Goal: Information Seeking & Learning: Understand process/instructions

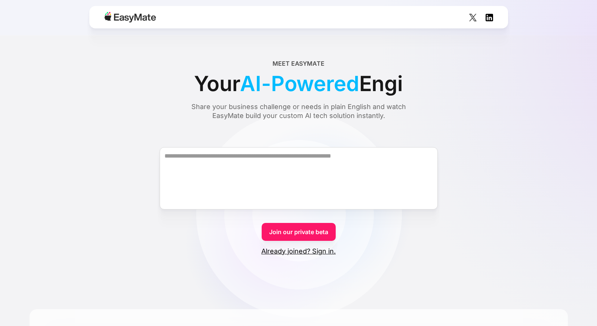
click at [479, 229] on form "Join our private beta Already joined? Sign in." at bounding box center [299, 195] width 538 height 122
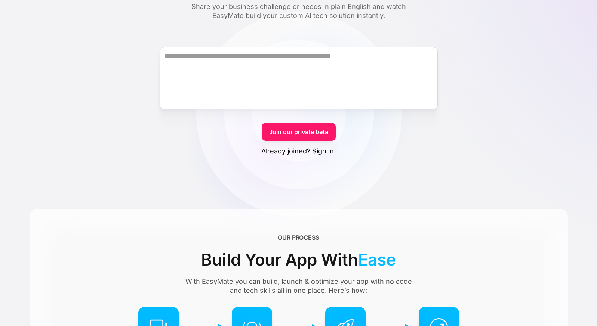
scroll to position [37, 0]
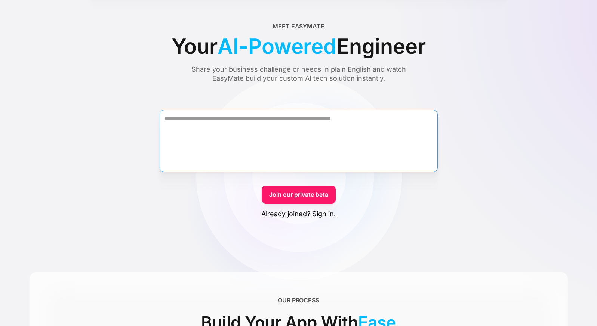
click at [369, 145] on textarea "Form" at bounding box center [299, 141] width 278 height 62
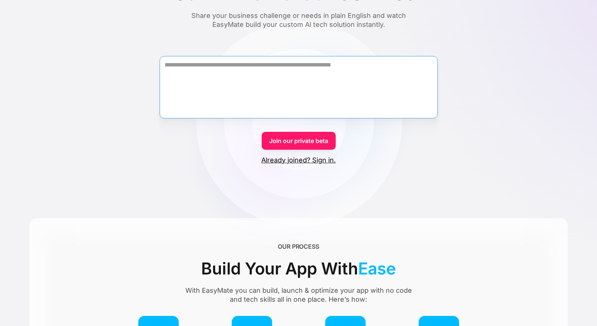
scroll to position [226, 0]
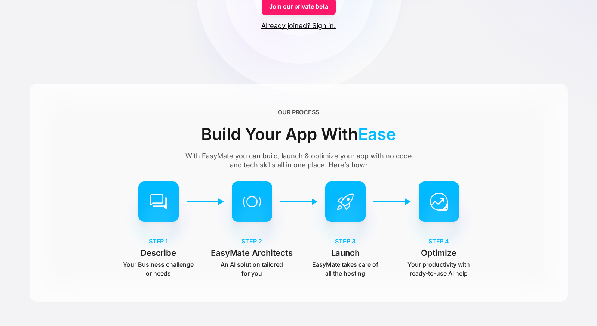
click at [520, 95] on div "OUR PROCESS Build Your App With Ease With EasyMate you can build, launch & opti…" at bounding box center [299, 193] width 538 height 218
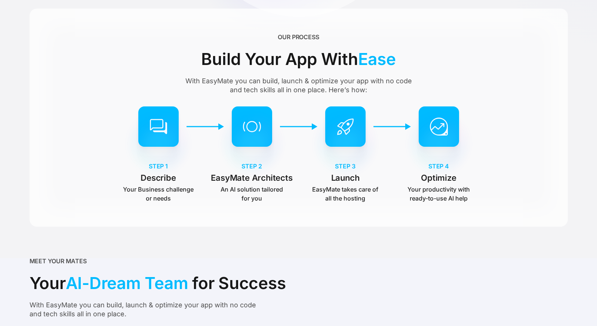
scroll to position [339, 0]
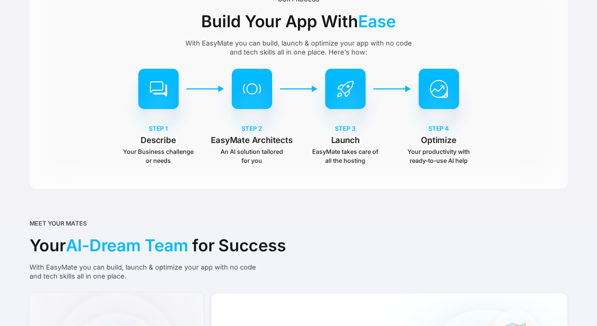
drag, startPoint x: 341, startPoint y: 162, endPoint x: 353, endPoint y: 164, distance: 11.4
click at [353, 164] on p "EasyMate takes care of all the hosting" at bounding box center [345, 156] width 71 height 18
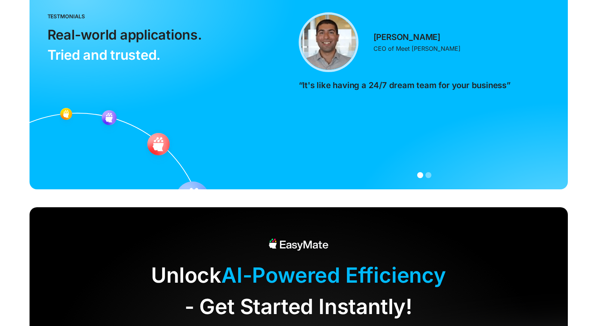
scroll to position [1795, 0]
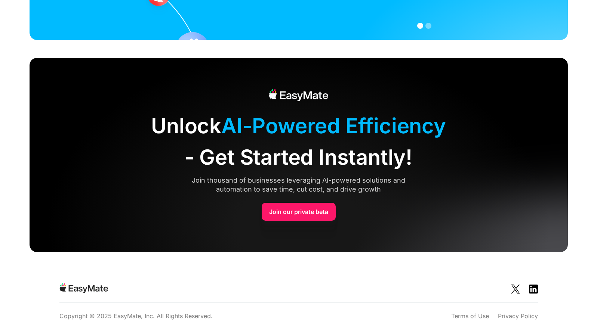
click at [295, 212] on link "Join our private beta" at bounding box center [299, 212] width 74 height 18
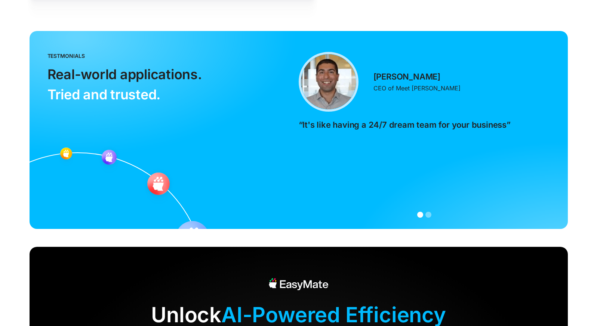
scroll to position [1802, 0]
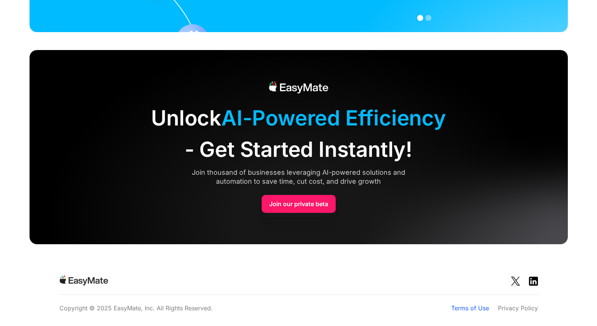
click at [455, 308] on link "Terms of Use" at bounding box center [470, 308] width 38 height 9
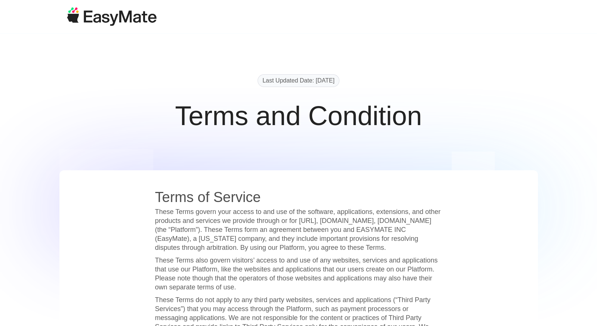
drag, startPoint x: 268, startPoint y: 236, endPoint x: 401, endPoint y: 276, distance: 139.1
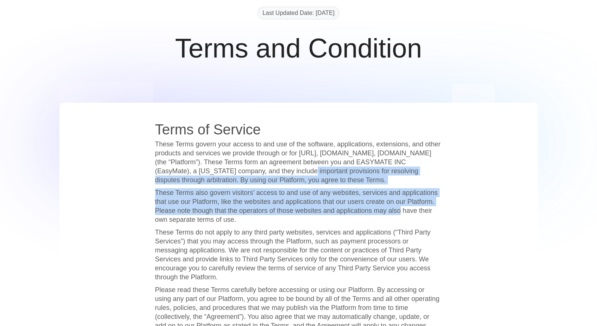
scroll to position [187, 0]
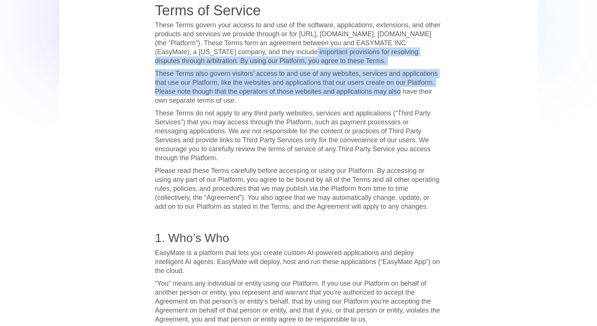
click at [393, 158] on p "These Terms do not apply to any third party websites, services and applications…" at bounding box center [298, 136] width 287 height 54
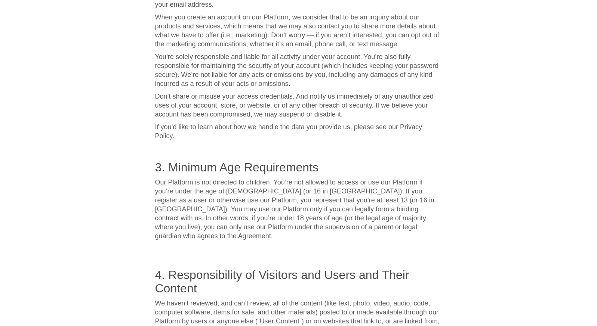
scroll to position [673, 0]
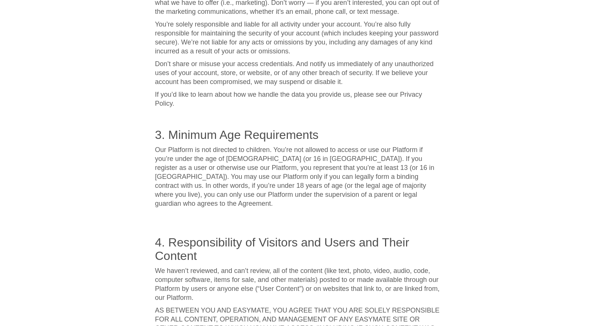
click at [205, 169] on p "Our Platform is not directed to children. You’re not allowed to access or use o…" at bounding box center [298, 176] width 287 height 63
drag, startPoint x: 167, startPoint y: 151, endPoint x: 238, endPoint y: 164, distance: 72.6
click at [238, 164] on p "Our Platform is not directed to children. You’re not allowed to access or use o…" at bounding box center [298, 176] width 287 height 63
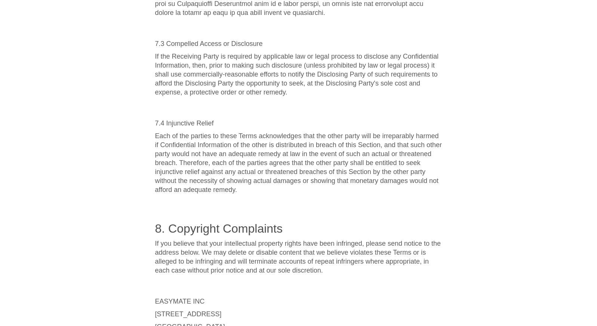
scroll to position [3376, 0]
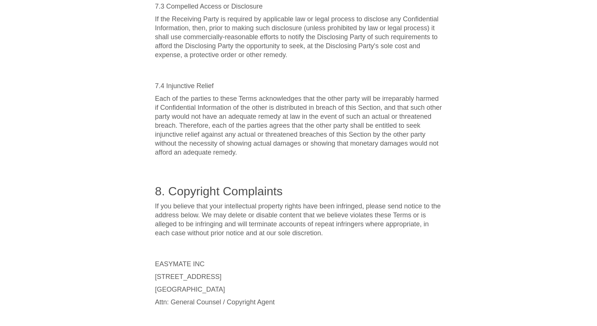
drag, startPoint x: 154, startPoint y: 258, endPoint x: 241, endPoint y: 274, distance: 88.3
click at [241, 274] on div "Terms of Service These Terms govern your access to and use of the software, app…" at bounding box center [298, 200] width 479 height 6812
copy div "63 Bovet Road, STE 519 San Mateo, CA 94402"
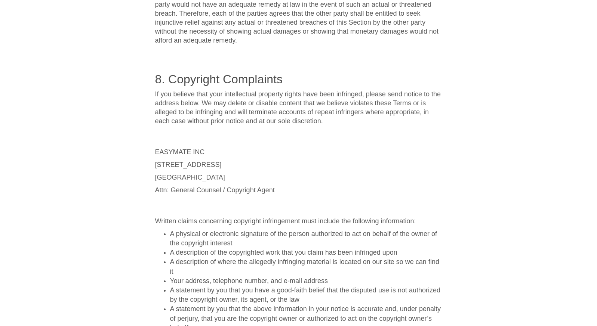
drag, startPoint x: 231, startPoint y: 163, endPoint x: 155, endPoint y: 148, distance: 78.0
click at [155, 148] on div "Terms of Service These Terms govern your access to and use of the software, app…" at bounding box center [298, 95] width 287 height 6797
copy div "63 Bovet Road, STE 519 San Mateo, CA 94402"
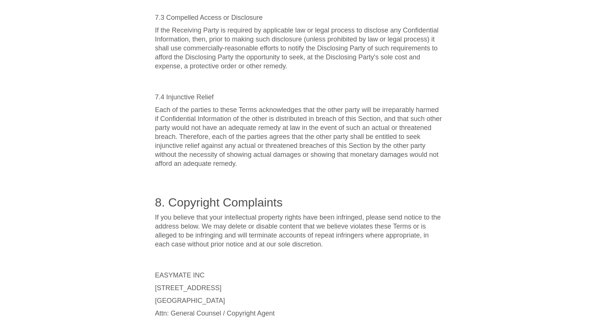
scroll to position [3339, 0]
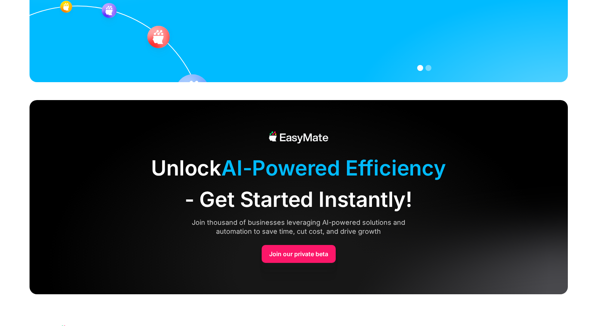
scroll to position [1802, 0]
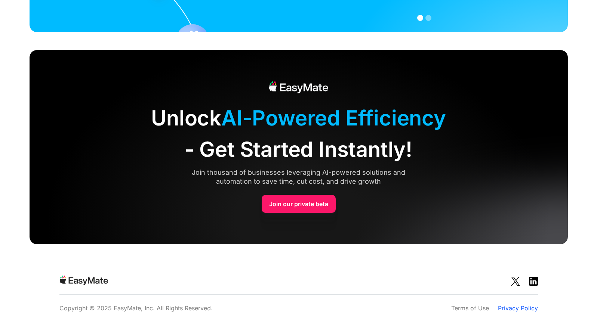
click at [513, 307] on link "Privacy Policy" at bounding box center [518, 308] width 40 height 9
